Goal: Task Accomplishment & Management: Use online tool/utility

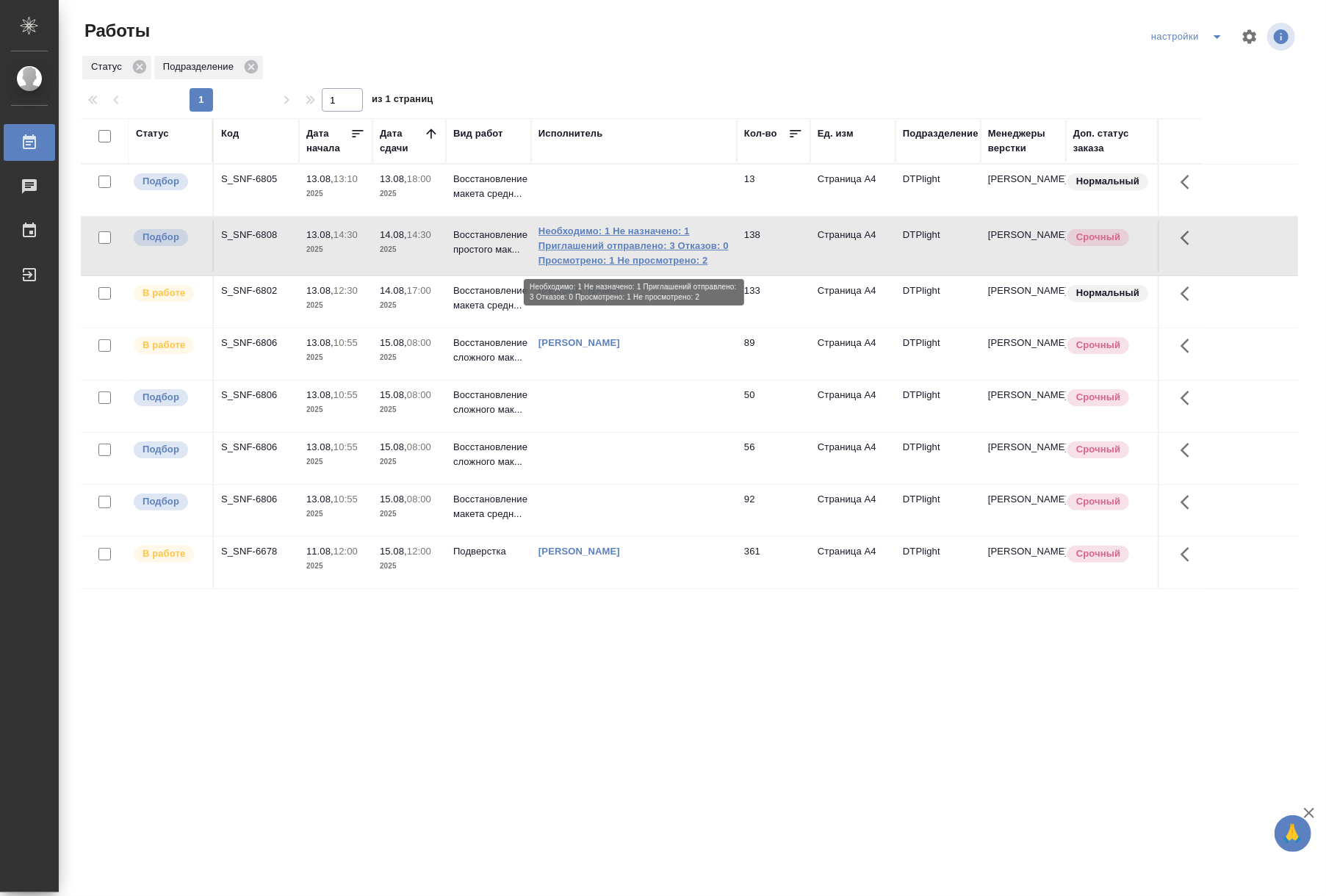
click at [591, 256] on link "Необходимо: 1 Не назначено: 1 Приглашений отправлено: 3 Отказов: 0 Просмотрено:…" at bounding box center [634, 246] width 191 height 44
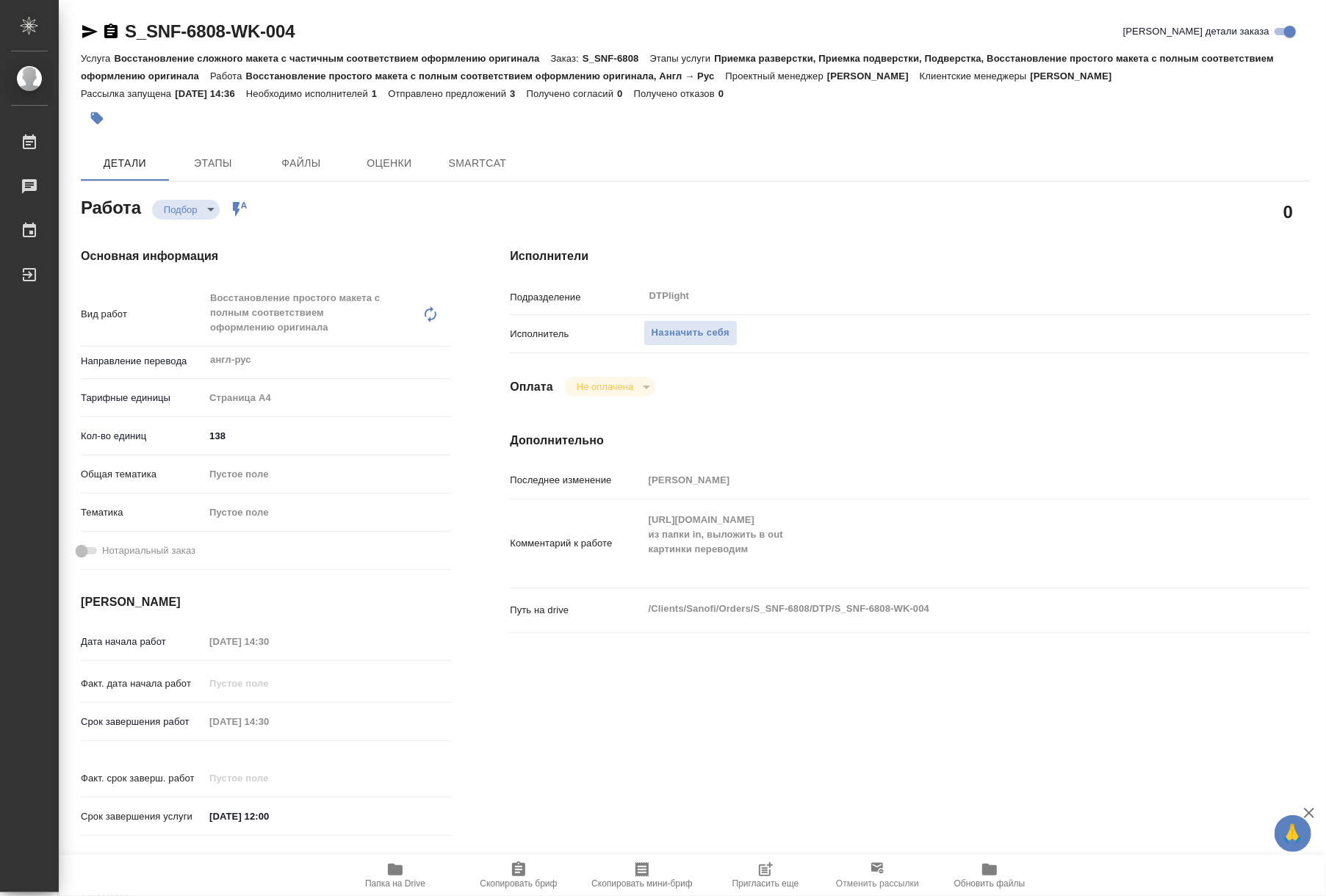
type textarea "x"
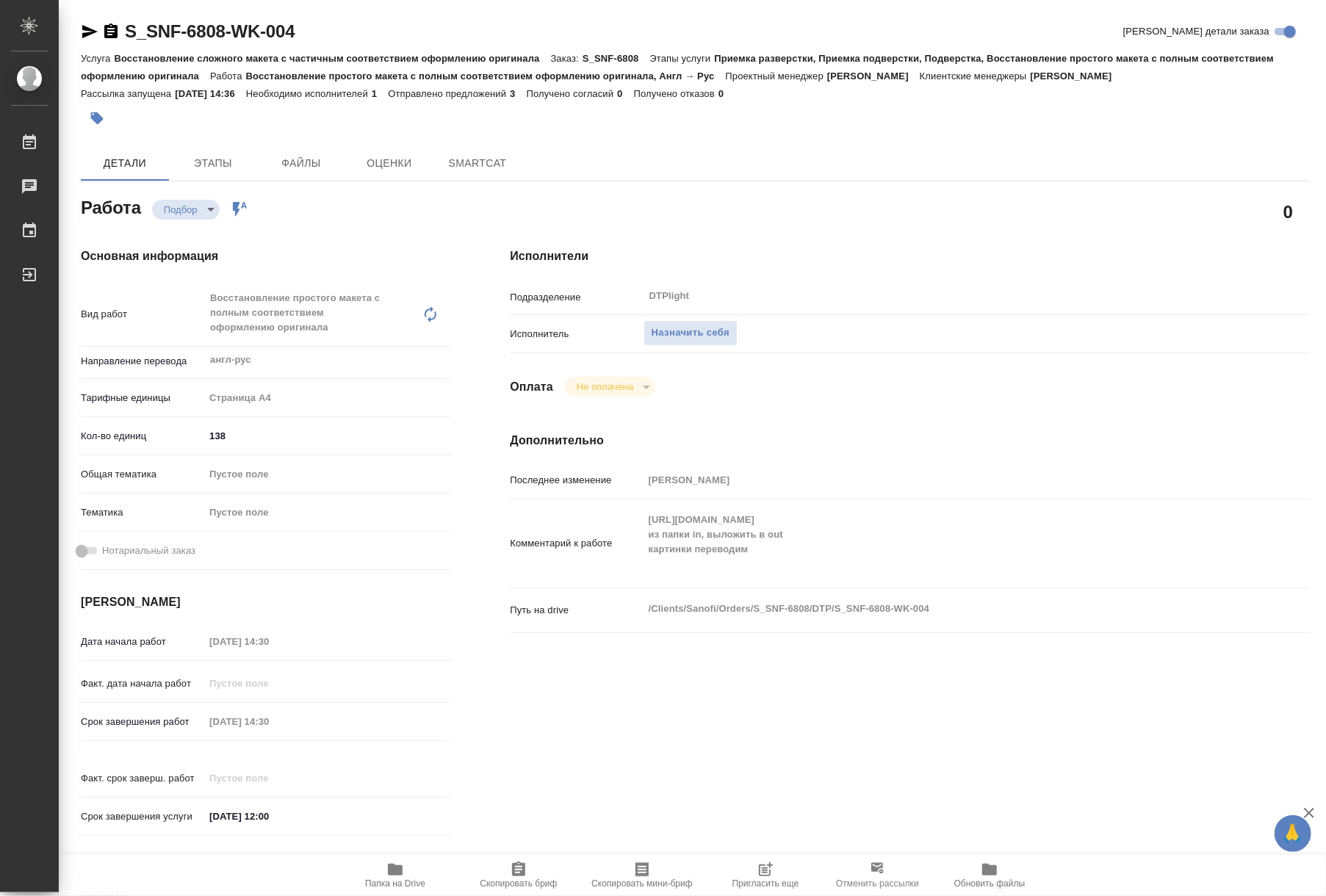
type textarea "x"
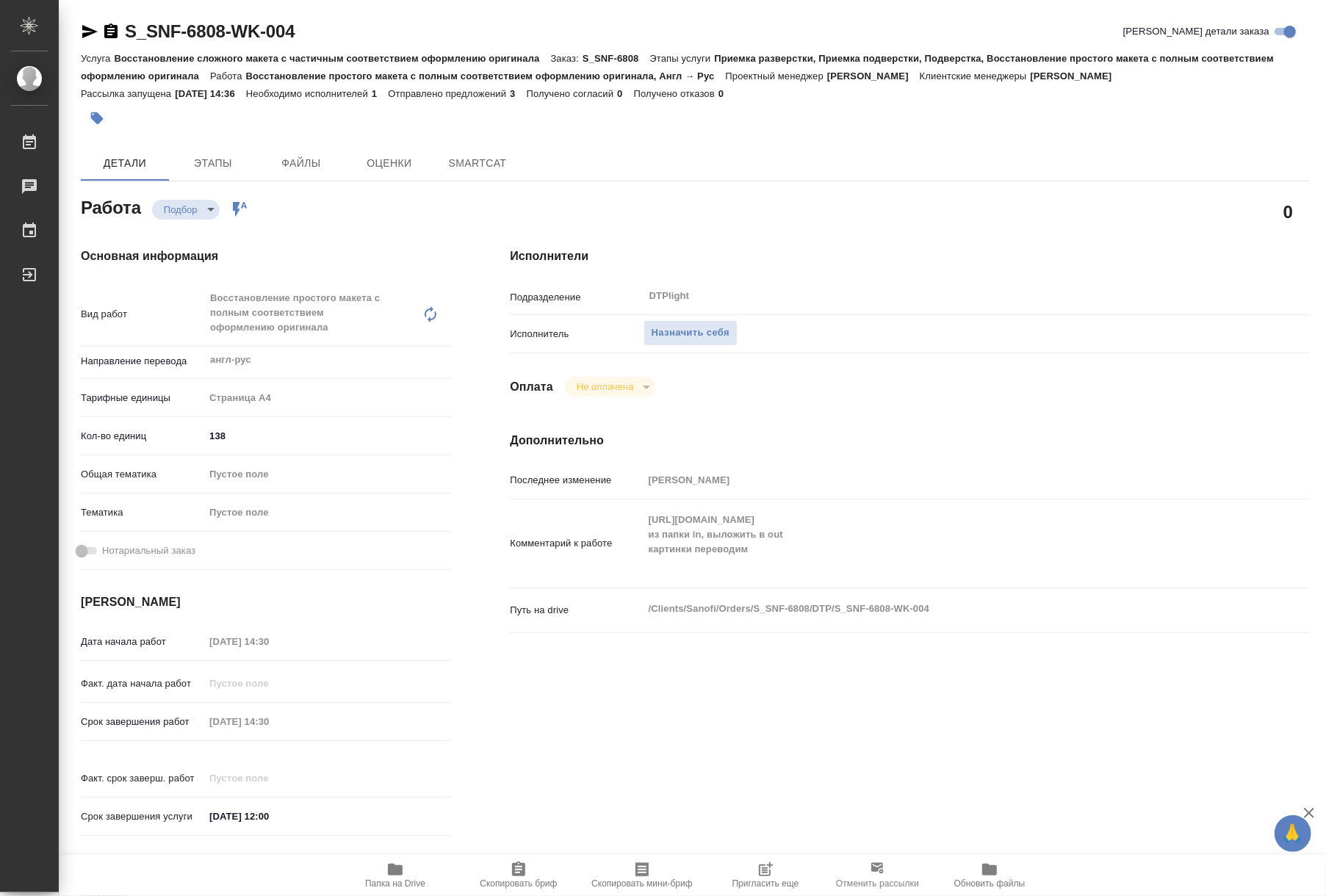
type textarea "x"
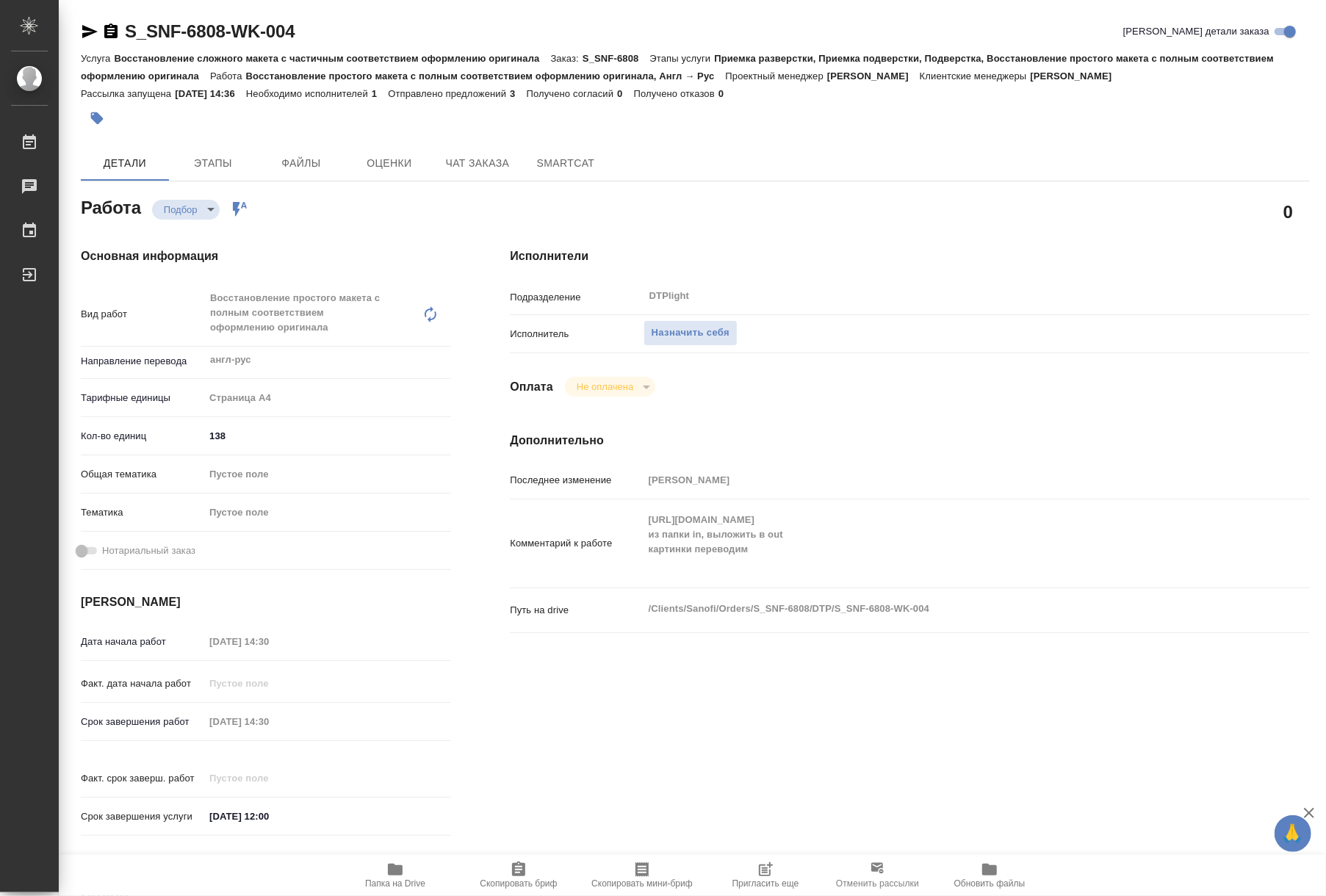
type textarea "x"
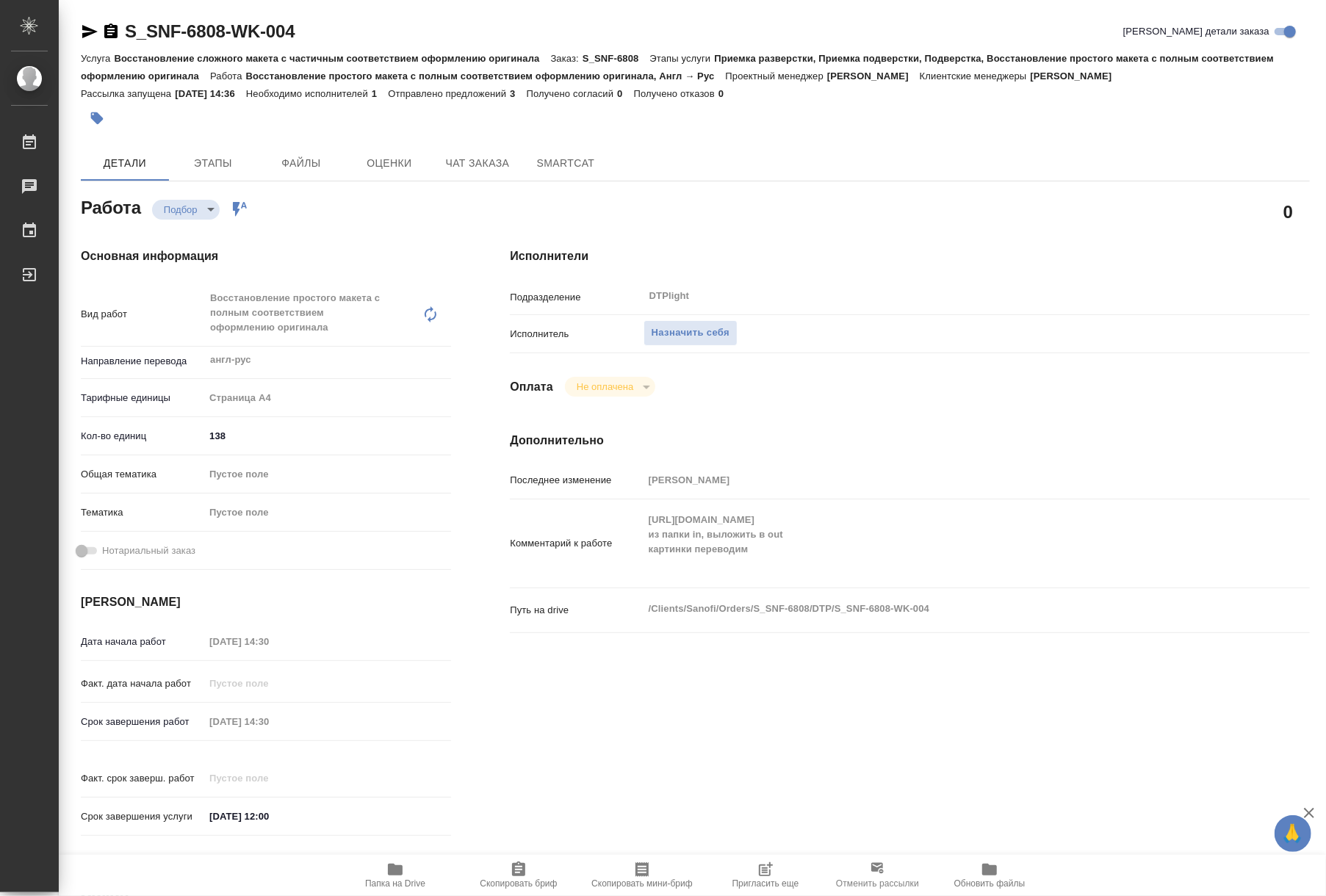
type textarea "x"
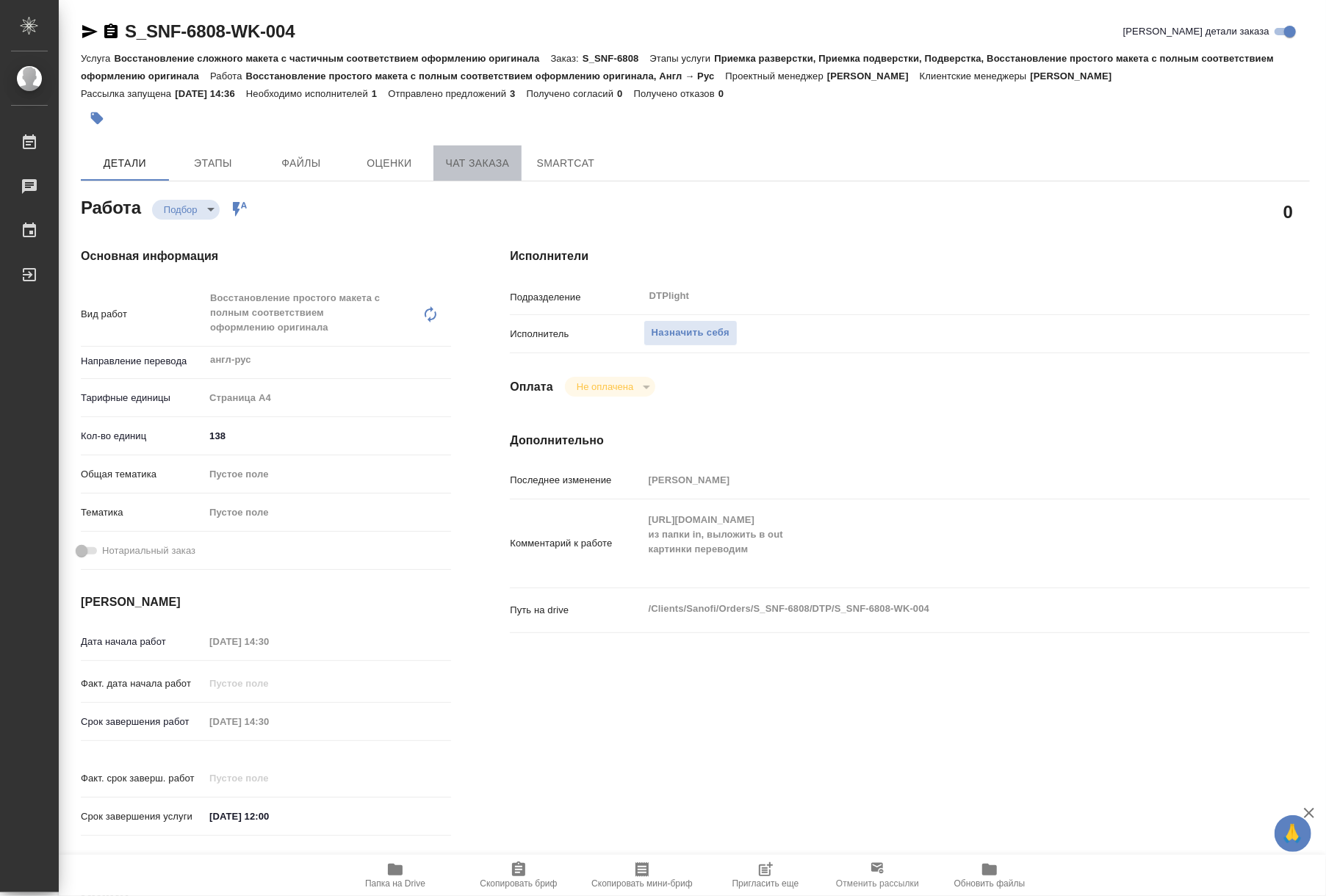
click at [460, 171] on span "Чат заказа" at bounding box center [477, 163] width 70 height 19
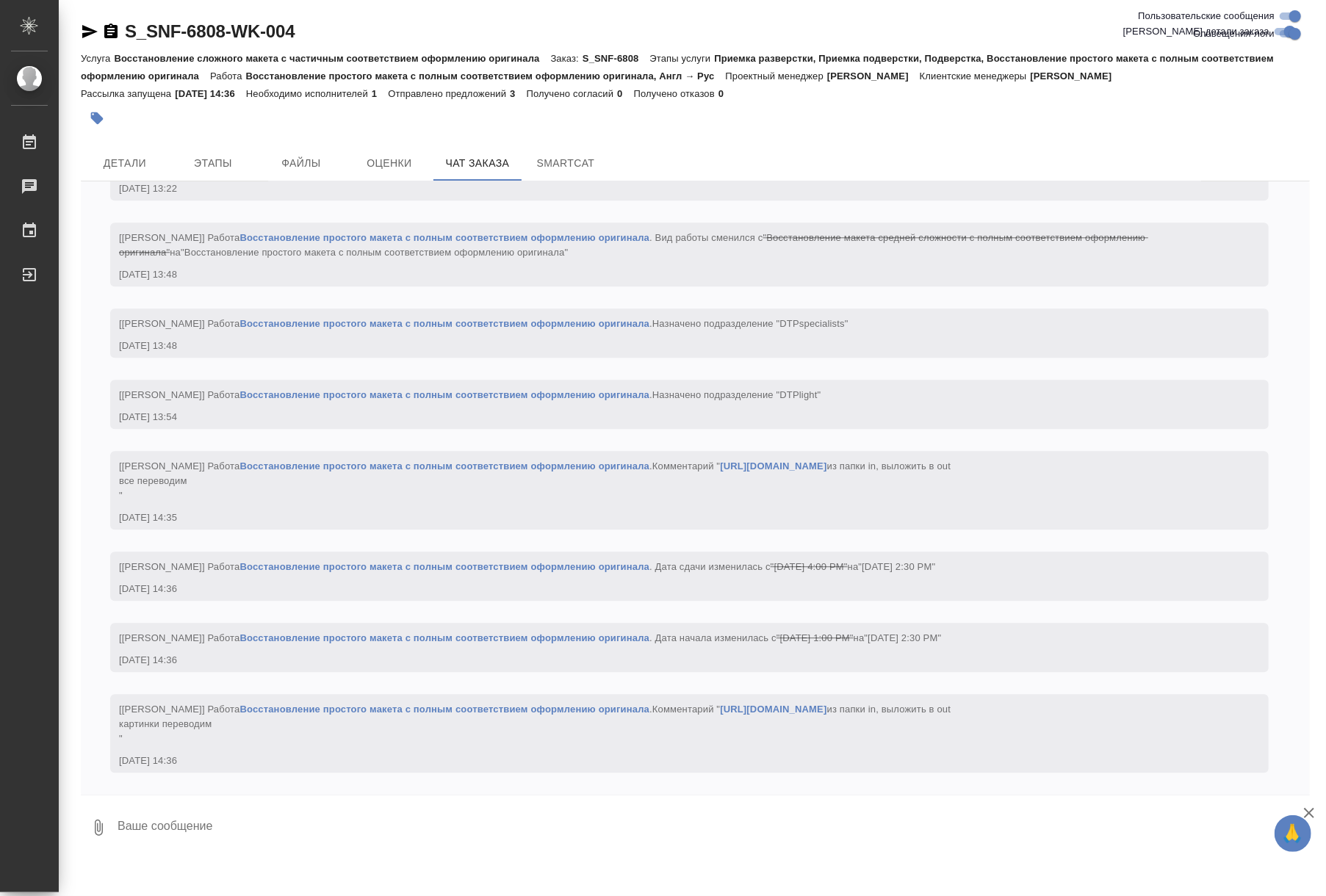
scroll to position [2839, 0]
